Goal: Information Seeking & Learning: Learn about a topic

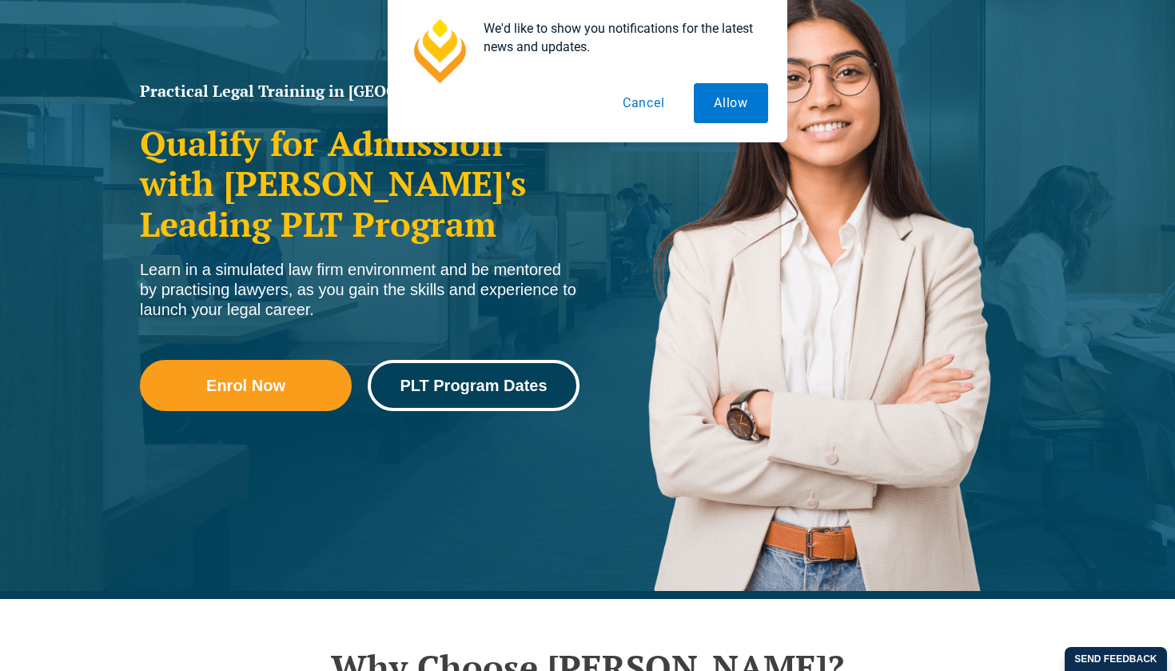
click at [460, 399] on link "PLT Program Dates" at bounding box center [474, 385] width 212 height 51
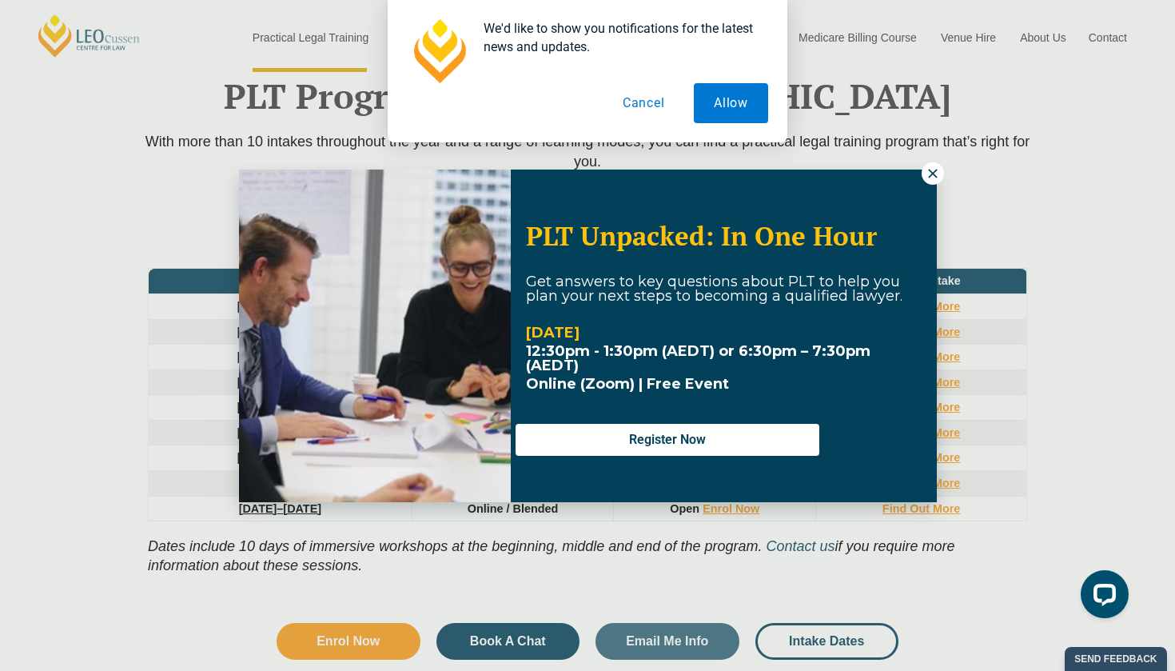
click at [934, 162] on button at bounding box center [933, 173] width 22 height 22
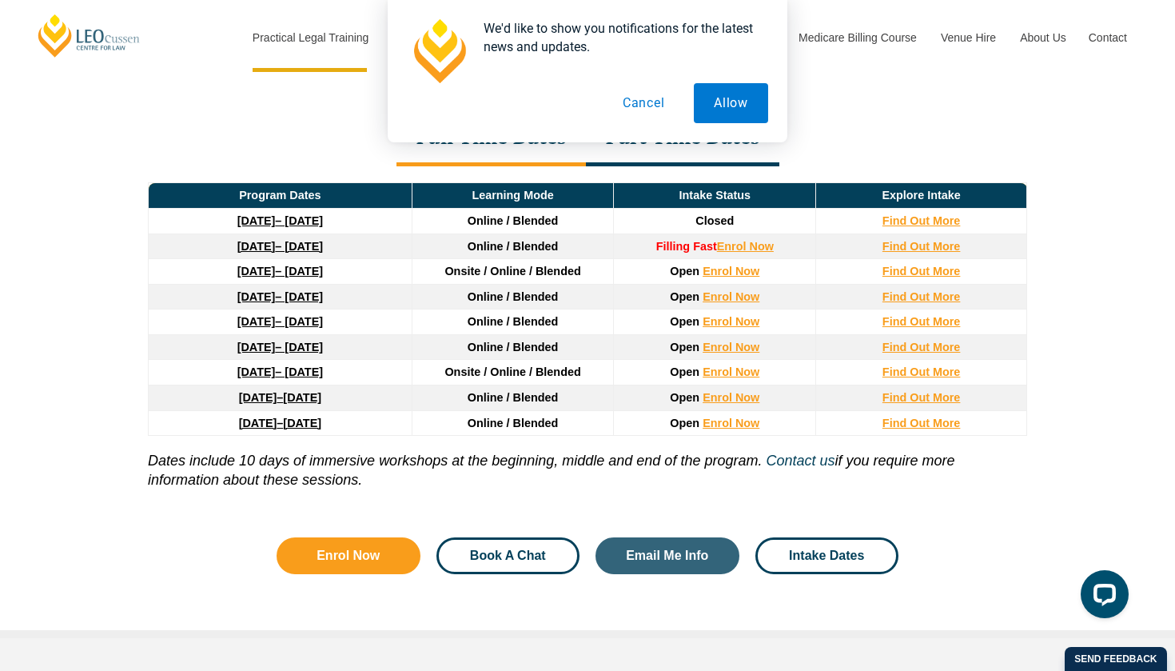
scroll to position [2155, 0]
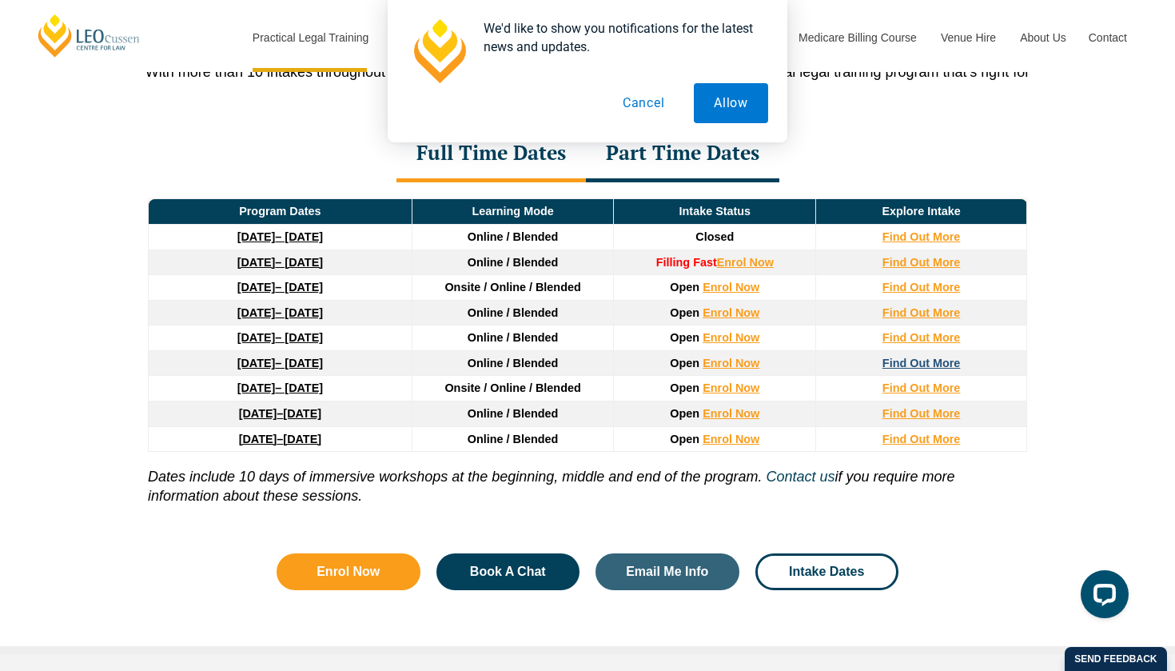
click at [894, 367] on strong "Find Out More" at bounding box center [921, 362] width 78 height 13
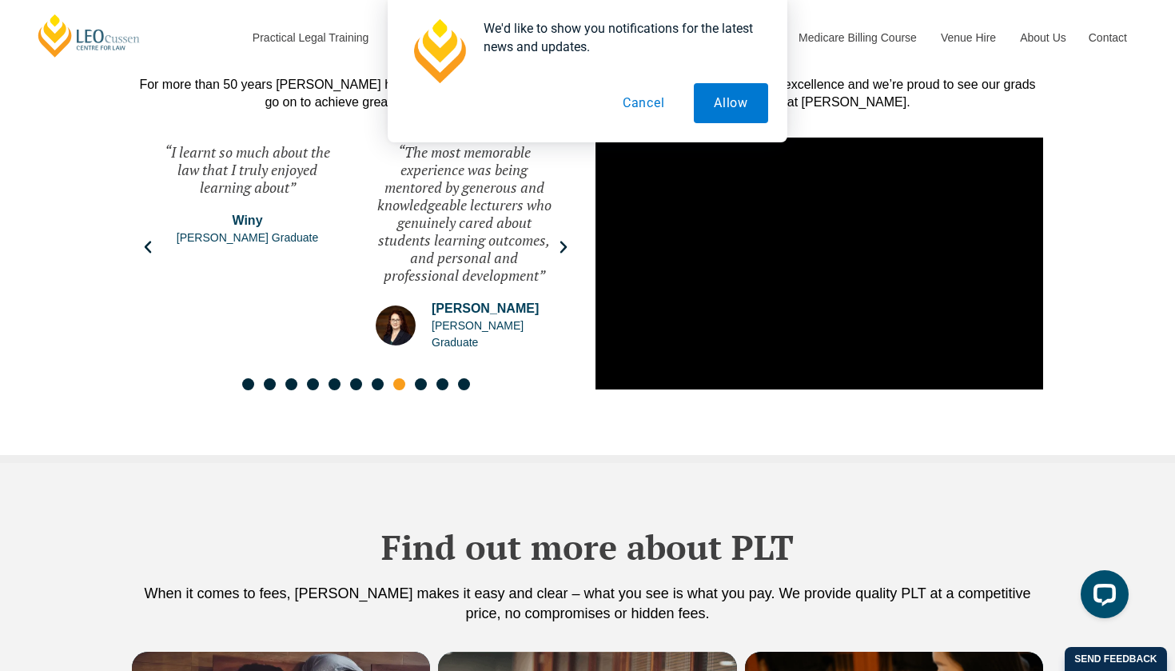
scroll to position [2645, 0]
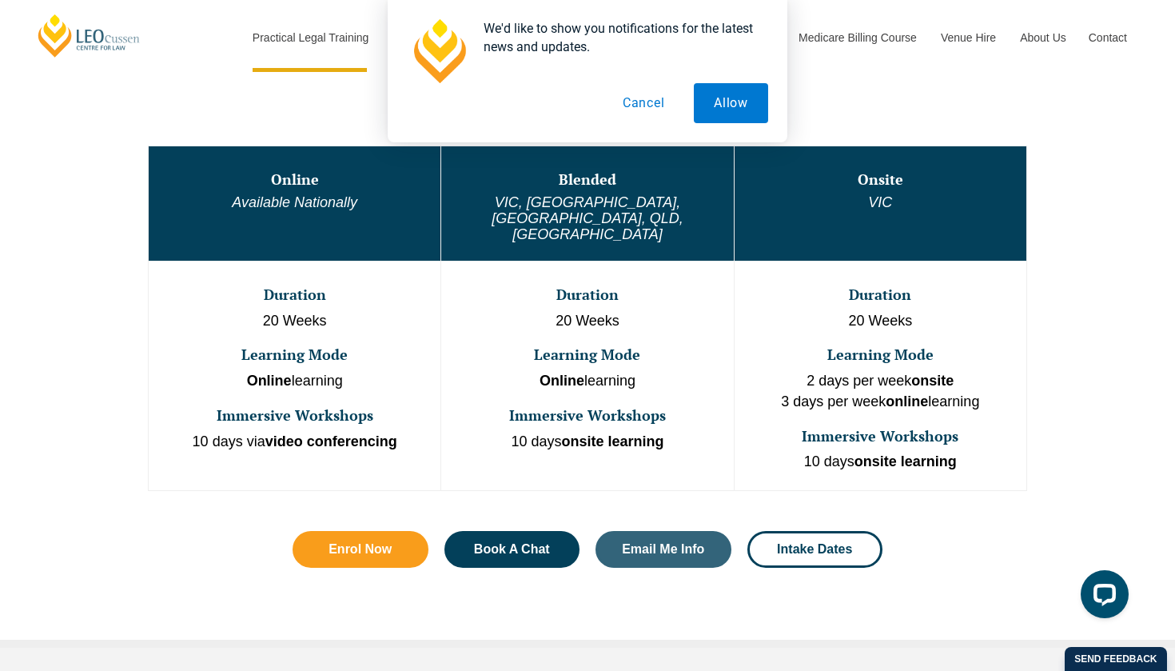
click at [538, 287] on h3 "Duration" at bounding box center [587, 295] width 289 height 16
click at [585, 188] on h3 "Blended" at bounding box center [587, 180] width 289 height 16
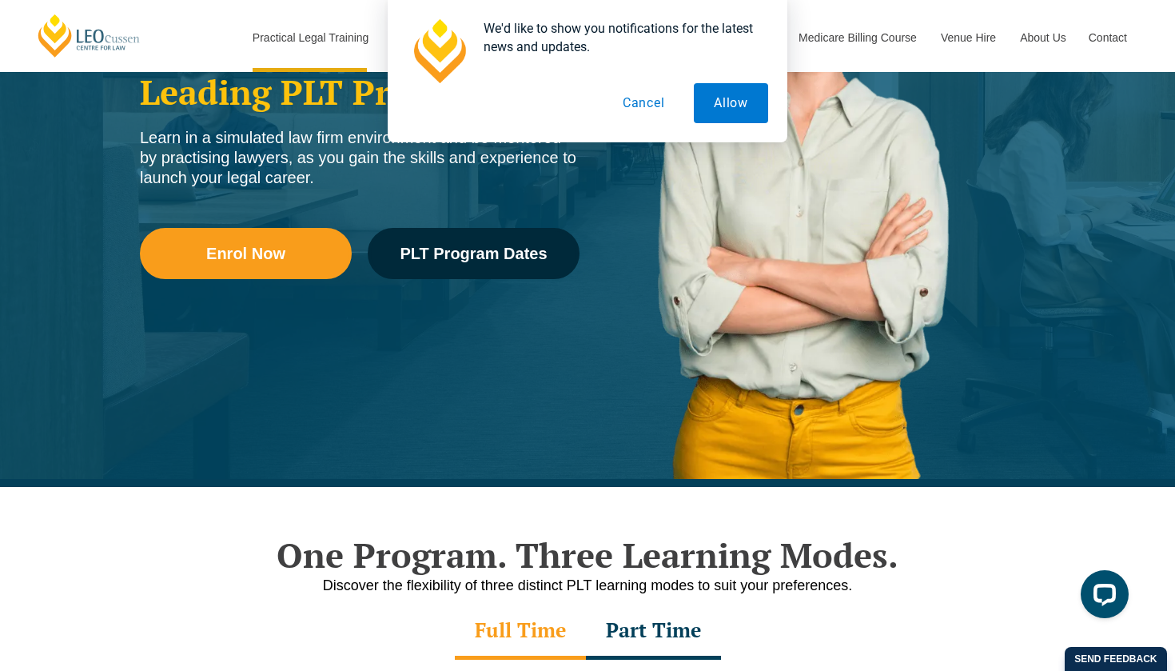
scroll to position [322, 0]
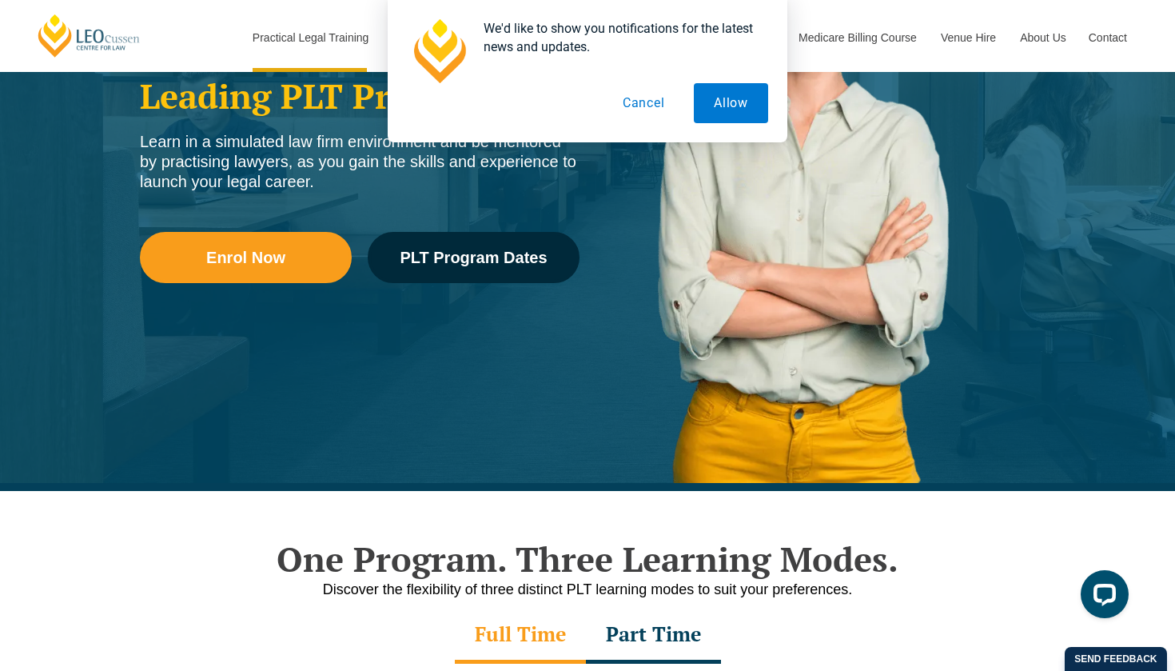
click at [658, 109] on button "Cancel" at bounding box center [644, 103] width 82 height 40
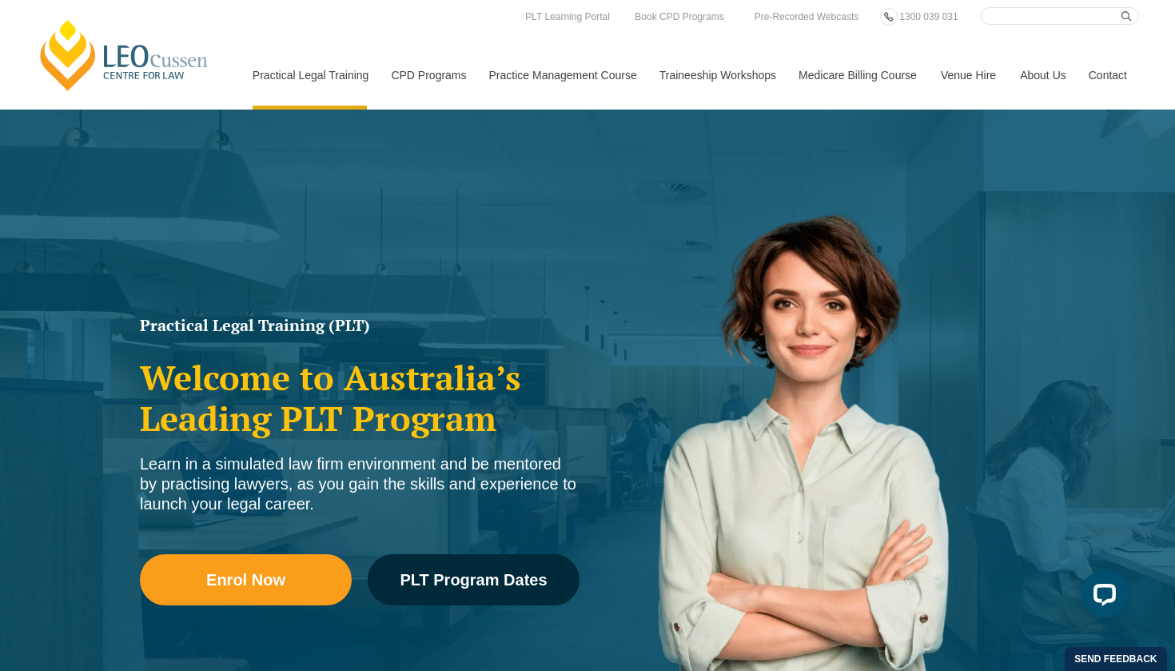
scroll to position [0, 0]
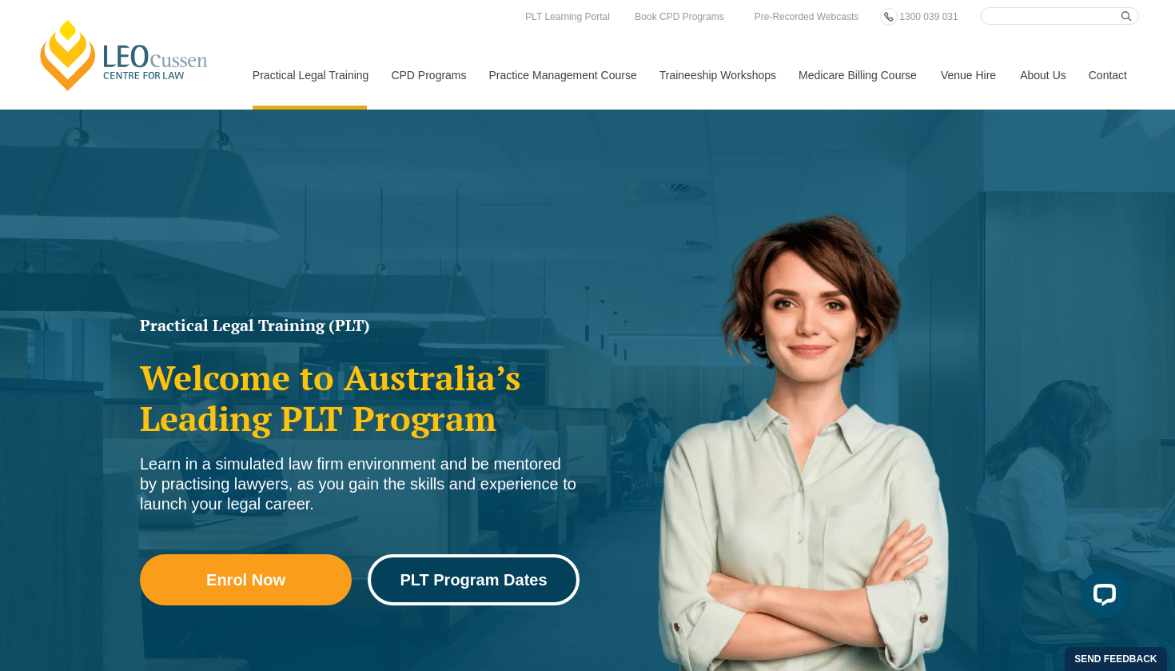
click at [494, 587] on span "PLT Program Dates" at bounding box center [473, 580] width 147 height 16
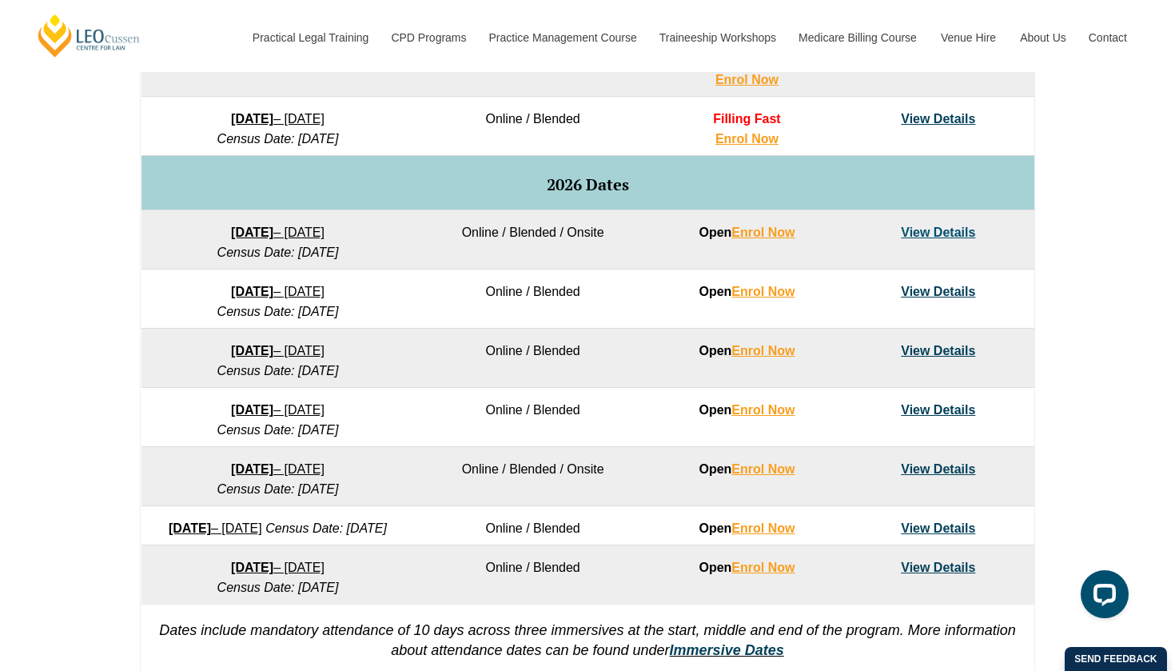
scroll to position [922, 0]
click at [928, 415] on link "View Details" at bounding box center [938, 410] width 74 height 14
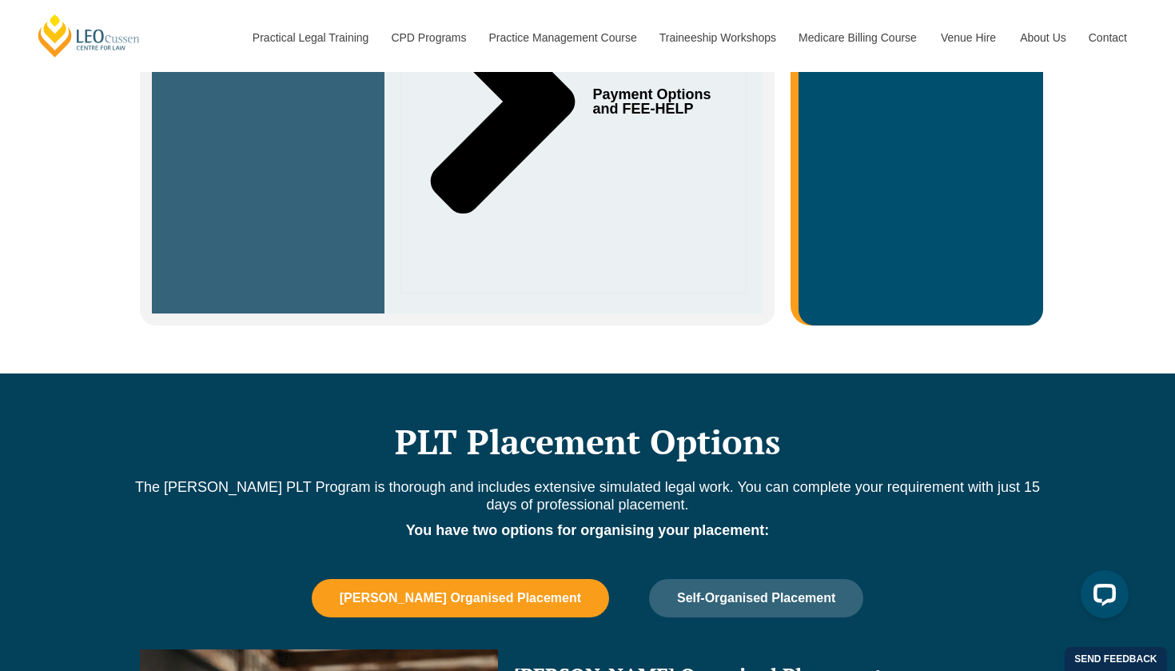
scroll to position [990, 0]
click at [527, 579] on button "[PERSON_NAME] Organised Placement" at bounding box center [460, 598] width 297 height 38
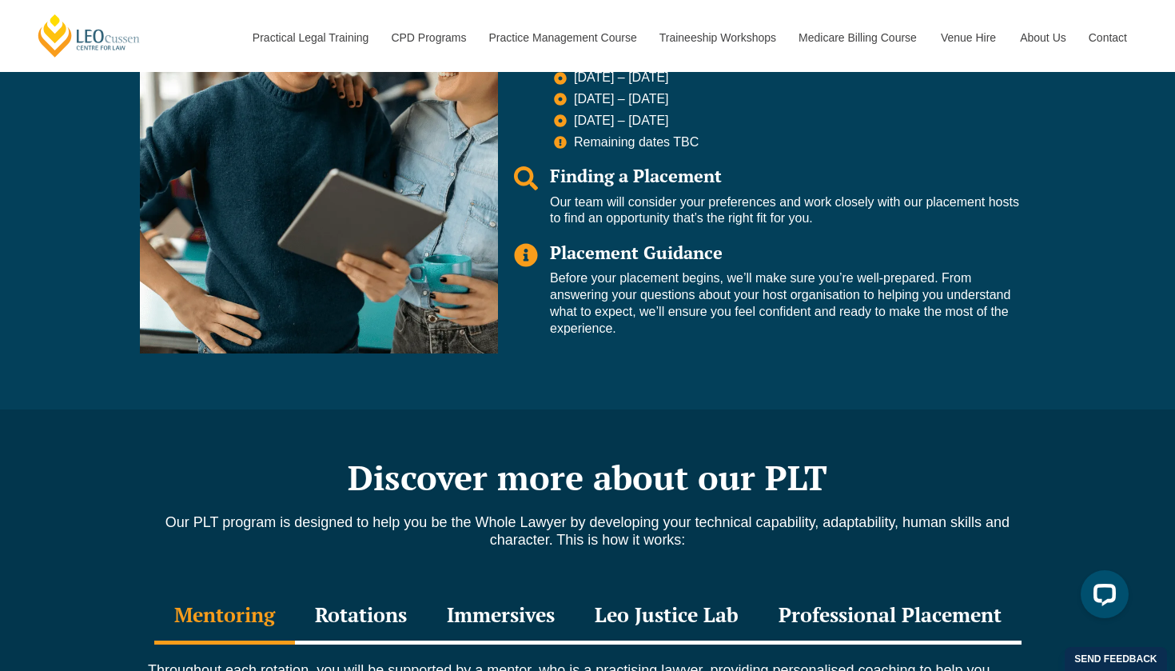
scroll to position [1766, 0]
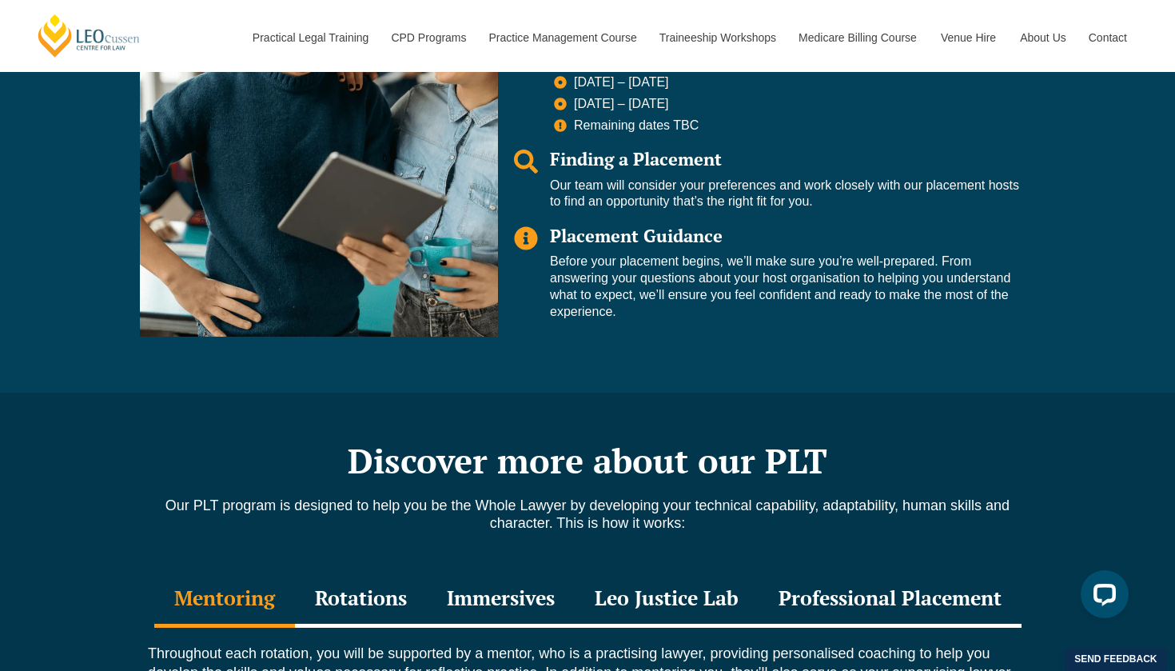
click at [341, 572] on div "Rotations" at bounding box center [361, 600] width 132 height 56
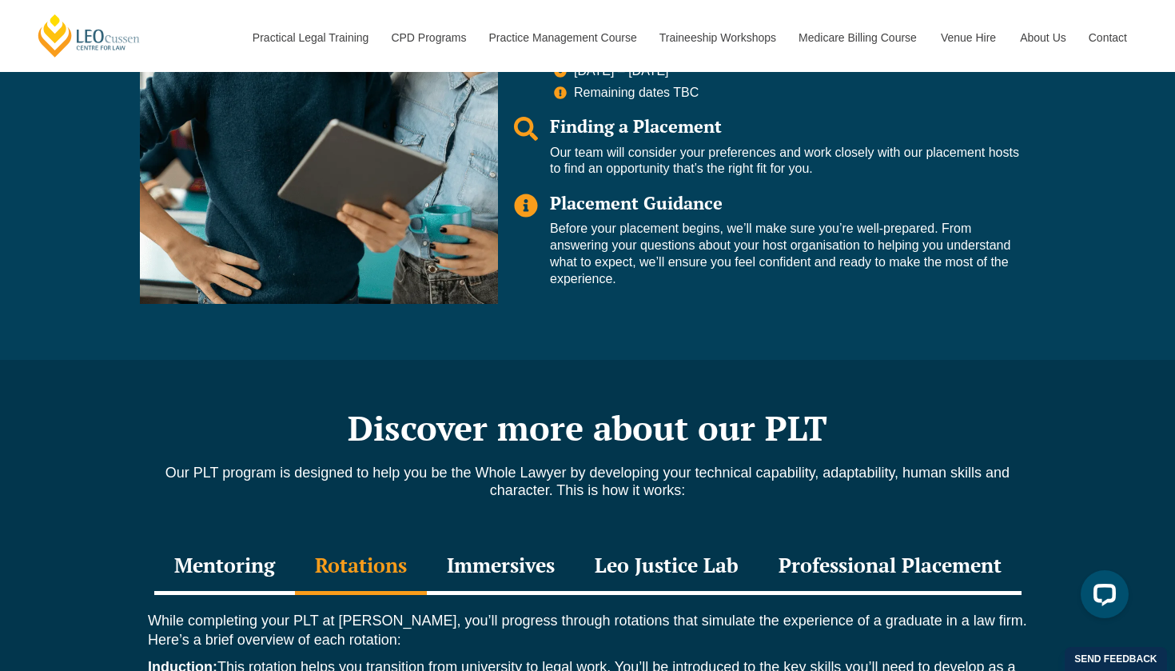
scroll to position [1785, 0]
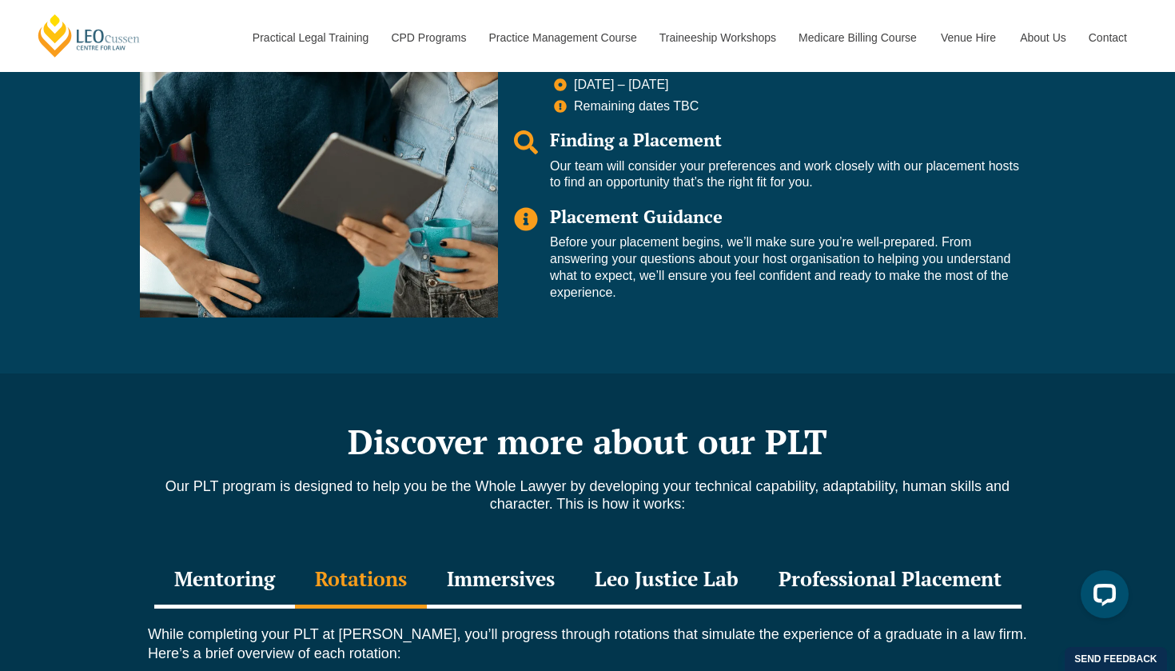
click at [533, 552] on div "Immersives" at bounding box center [501, 580] width 148 height 56
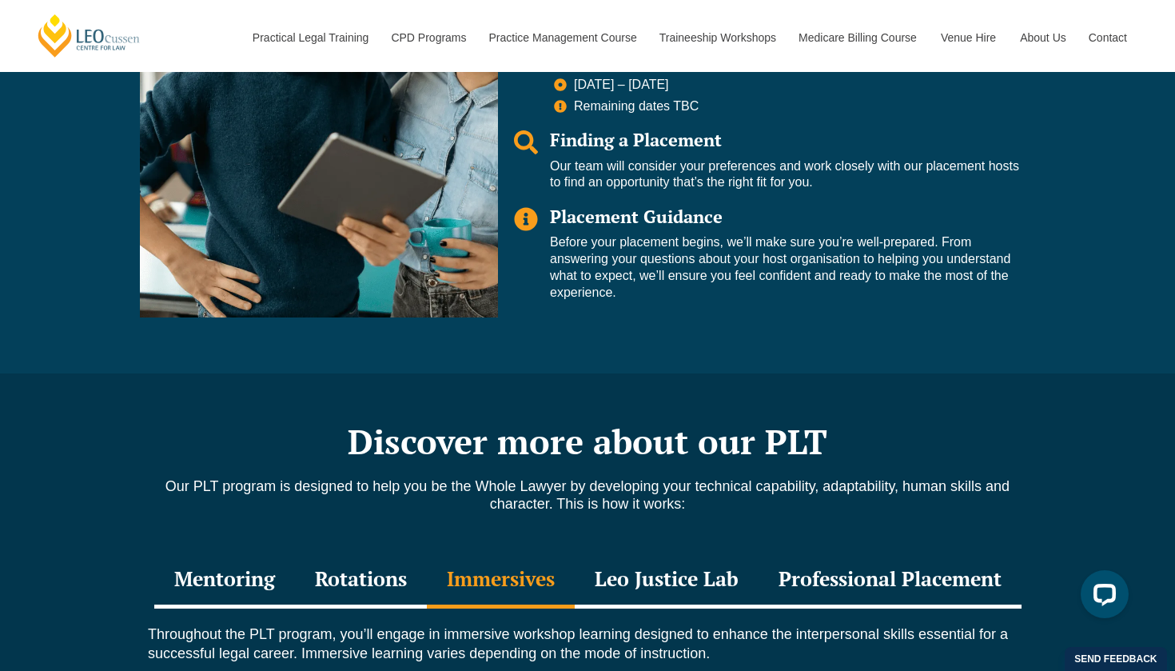
click at [632, 552] on div "Leo Justice Lab" at bounding box center [667, 580] width 184 height 56
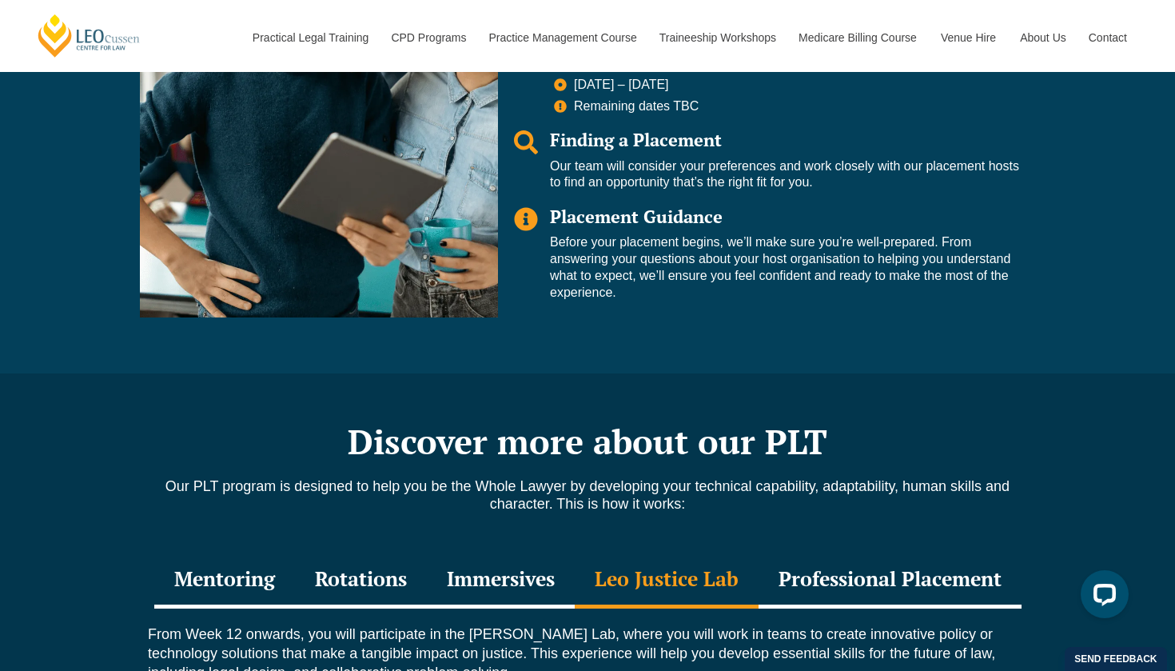
click at [871, 552] on div "Professional Placement" at bounding box center [890, 580] width 263 height 56
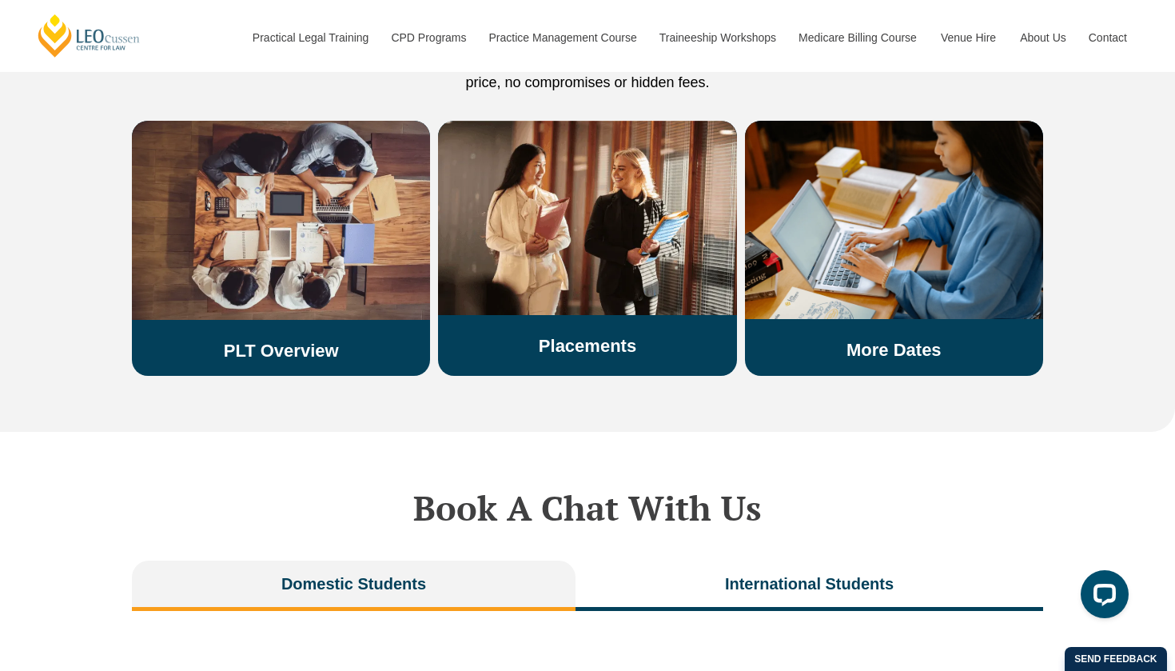
scroll to position [3275, 0]
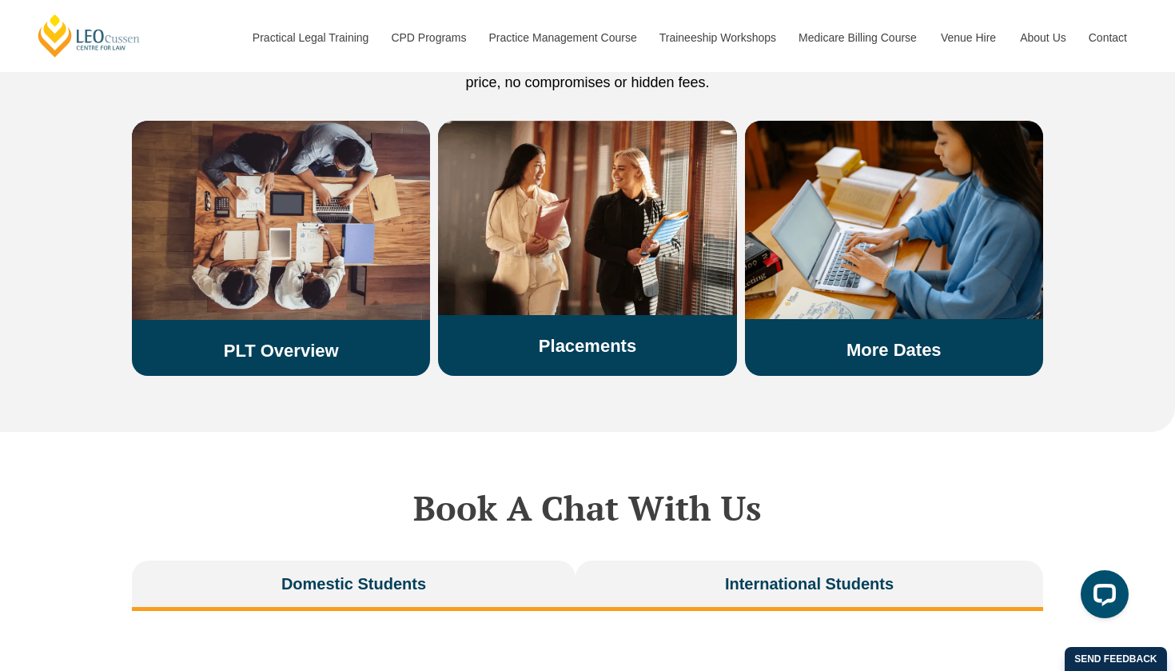
click at [813, 560] on button "International Students" at bounding box center [810, 585] width 468 height 50
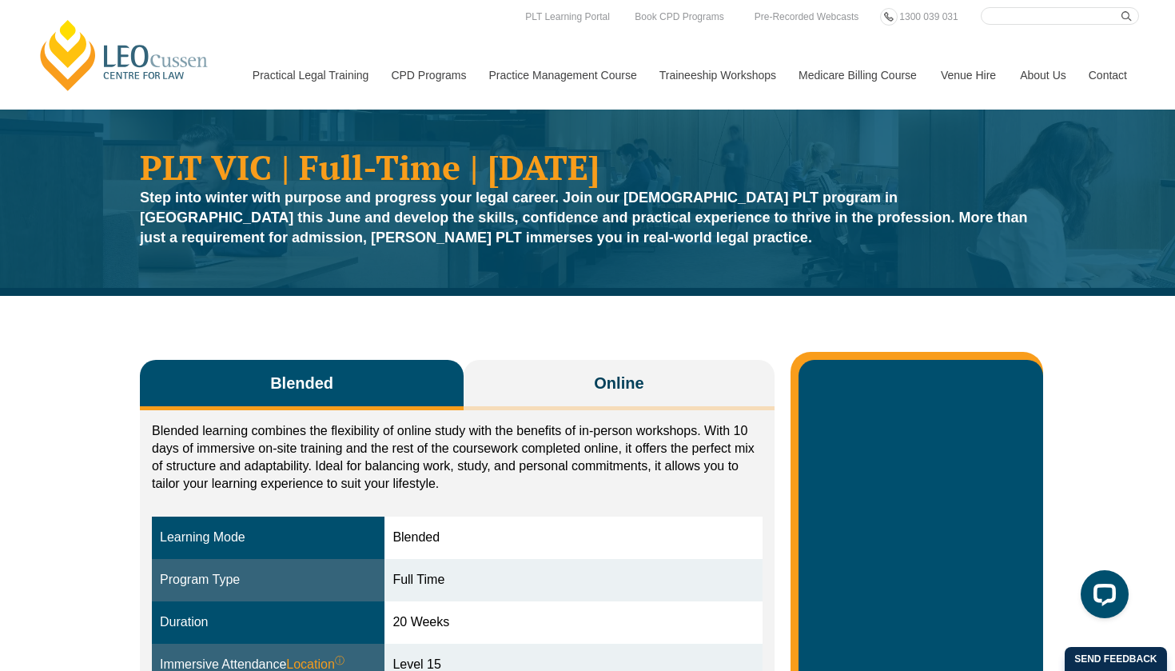
scroll to position [0, 0]
